Goal: Information Seeking & Learning: Learn about a topic

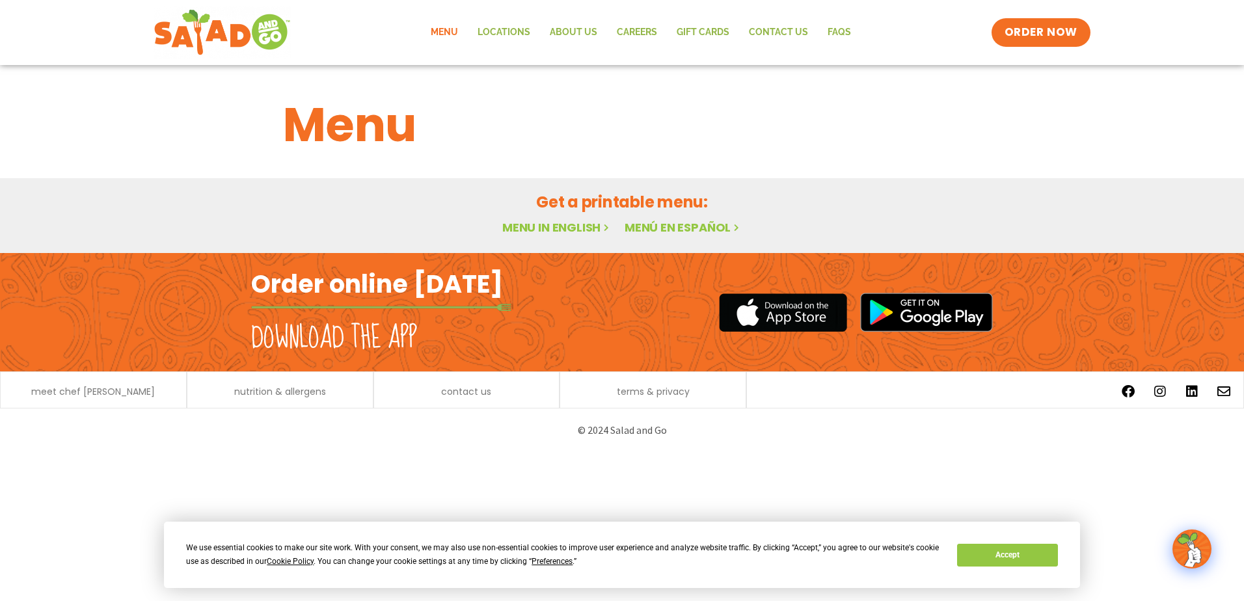
click at [556, 226] on link "Menu in English" at bounding box center [556, 227] width 109 height 16
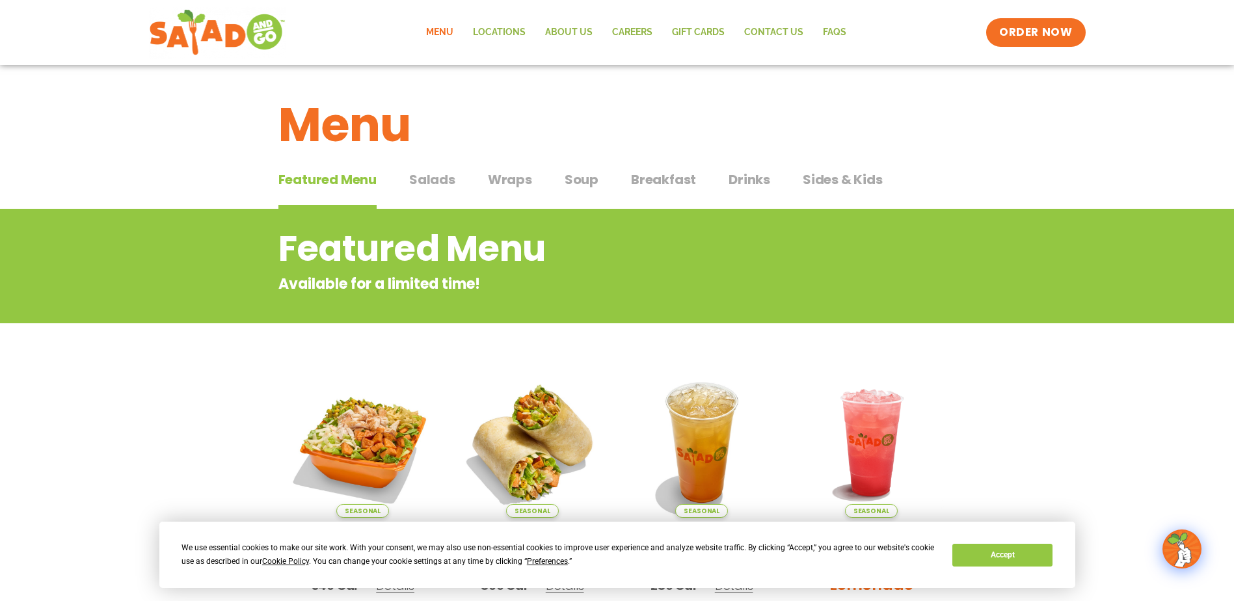
click at [419, 174] on span "Salads" at bounding box center [432, 180] width 46 height 20
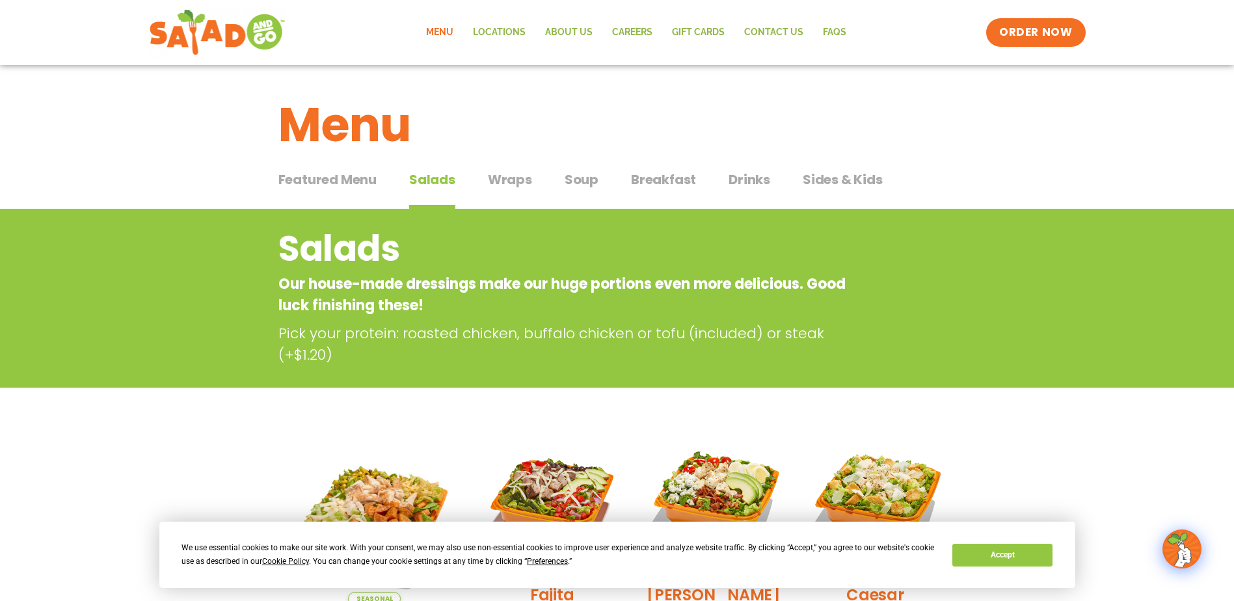
click at [492, 187] on span "Wraps" at bounding box center [510, 180] width 44 height 20
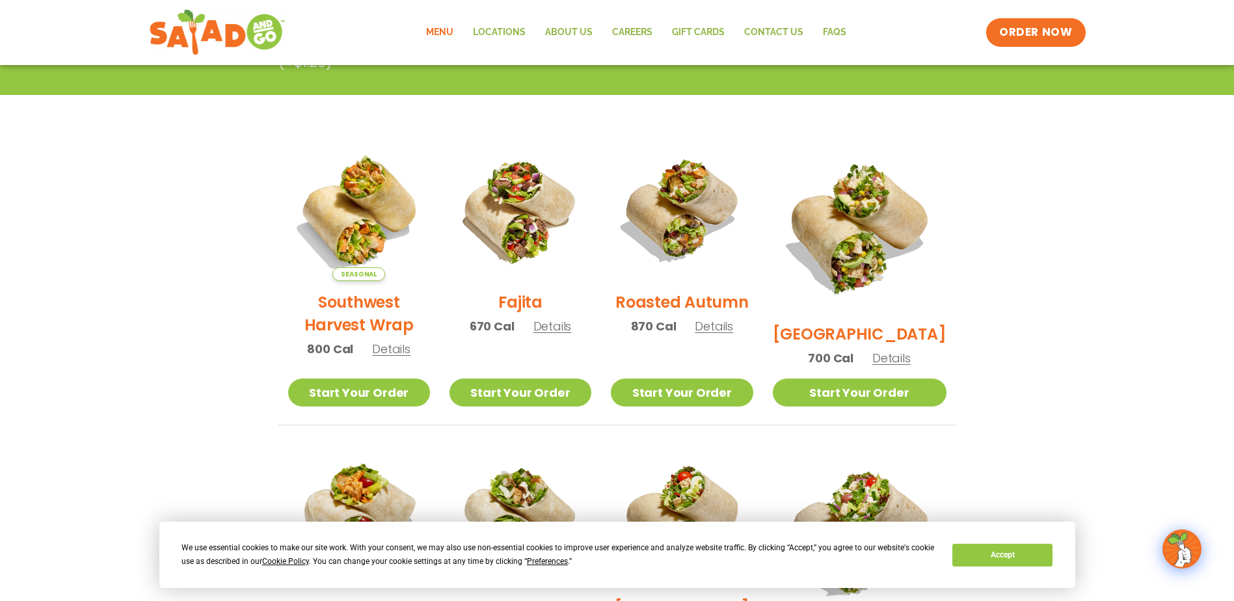
scroll to position [65, 0]
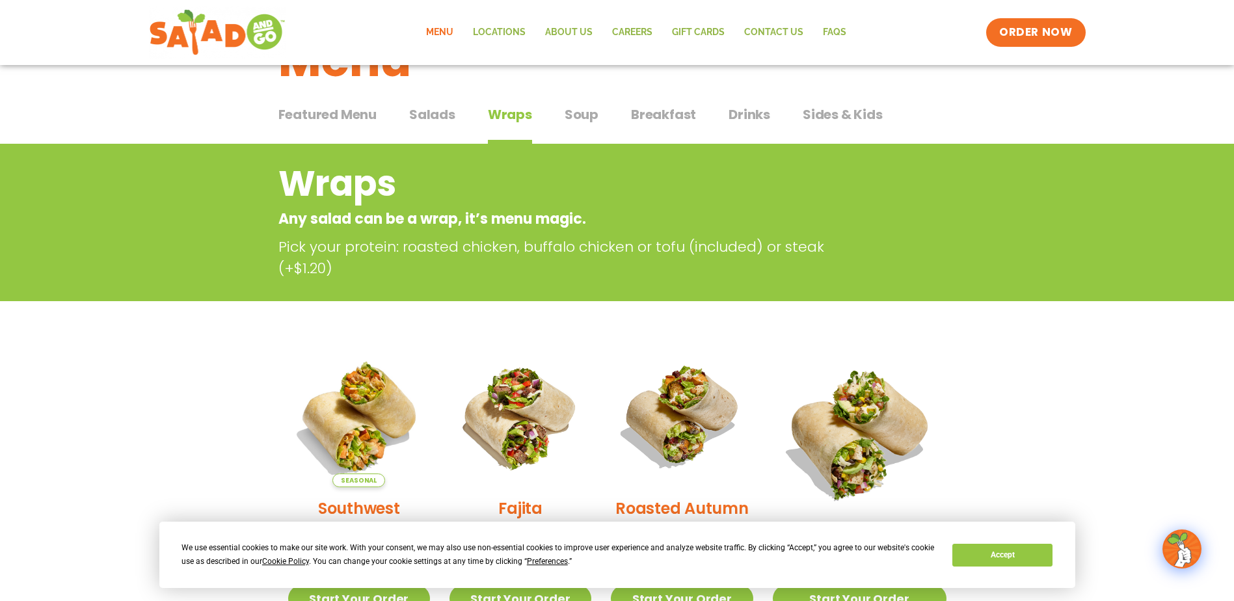
click at [590, 121] on span "Soup" at bounding box center [582, 115] width 34 height 20
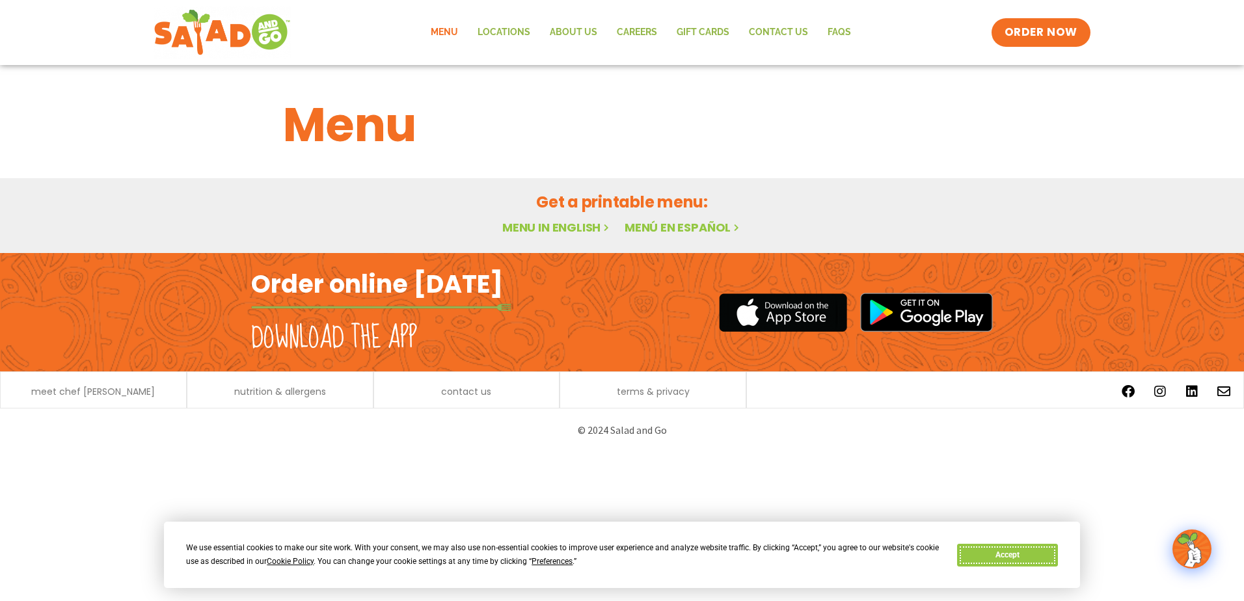
click at [1023, 552] on button "Accept" at bounding box center [1007, 555] width 100 height 23
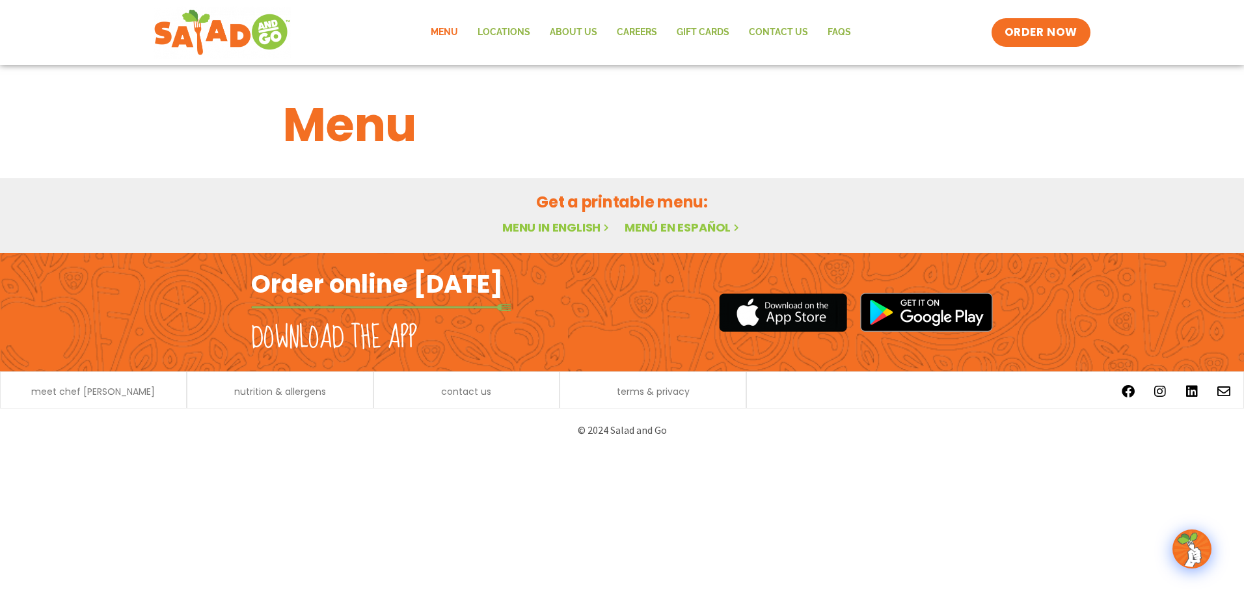
click at [527, 229] on link "Menu in English" at bounding box center [556, 227] width 109 height 16
click at [513, 38] on link "Locations" at bounding box center [504, 33] width 72 height 30
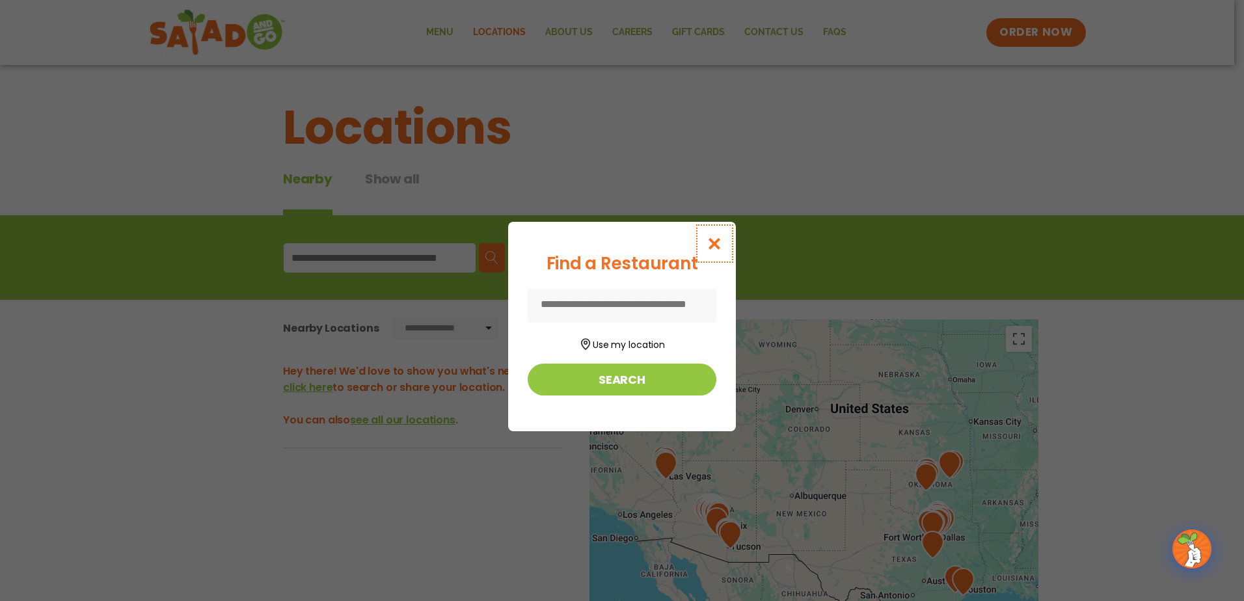
click at [718, 243] on icon "Close modal" at bounding box center [714, 244] width 16 height 14
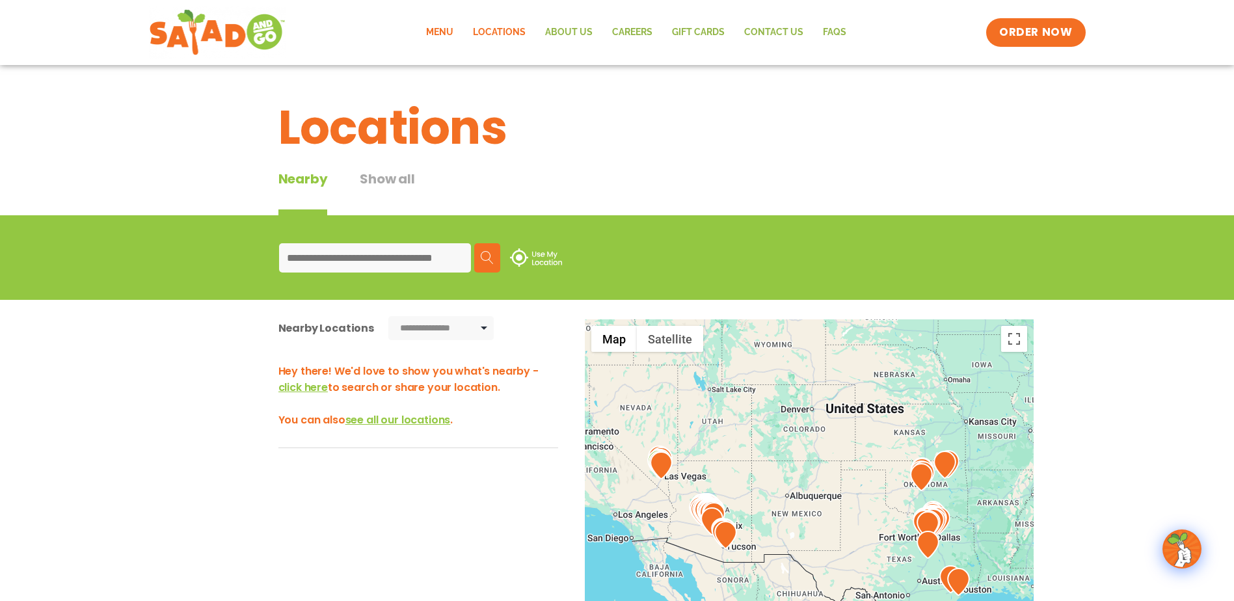
click at [450, 32] on link "Menu" at bounding box center [439, 33] width 47 height 30
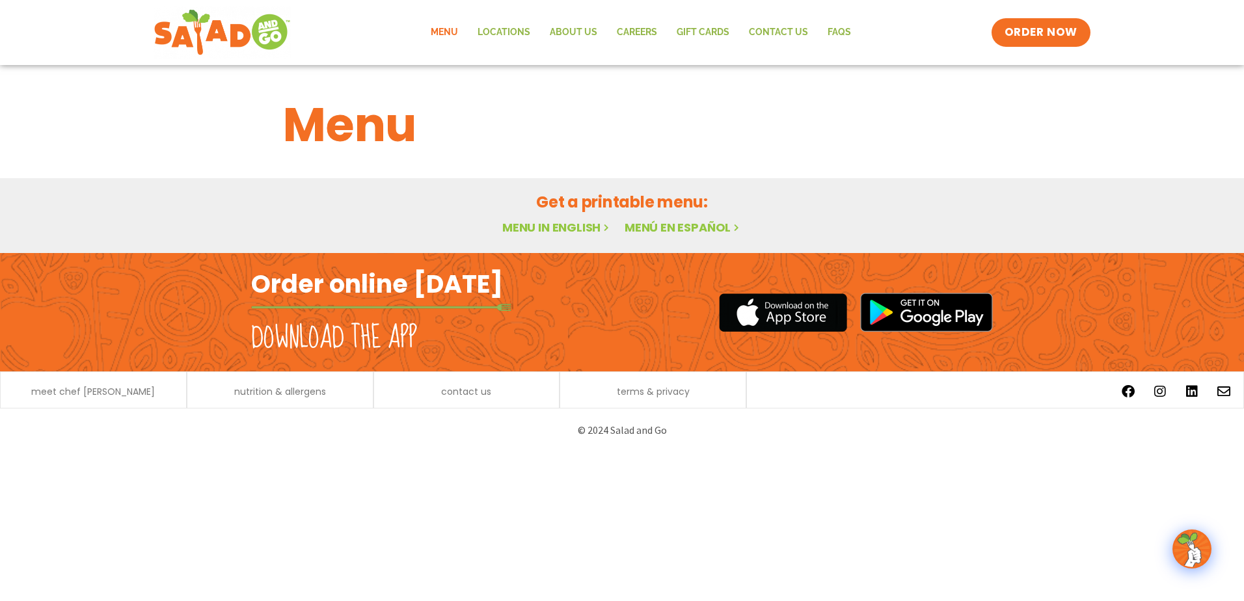
click at [605, 228] on icon at bounding box center [605, 227] width 11 height 11
click at [1004, 29] on span "ORDER NOW" at bounding box center [1040, 32] width 81 height 17
